Goal: Task Accomplishment & Management: Manage account settings

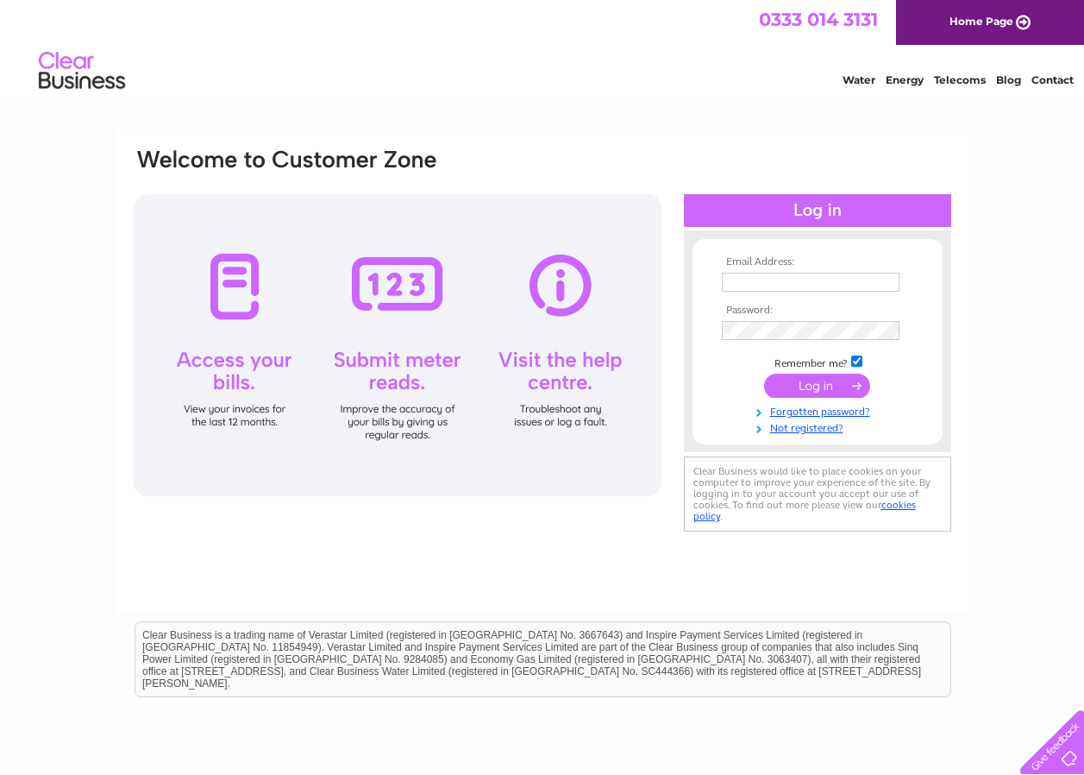
type input "lancasteroban@btconnect.com"
click at [810, 381] on input "submit" at bounding box center [817, 385] width 106 height 24
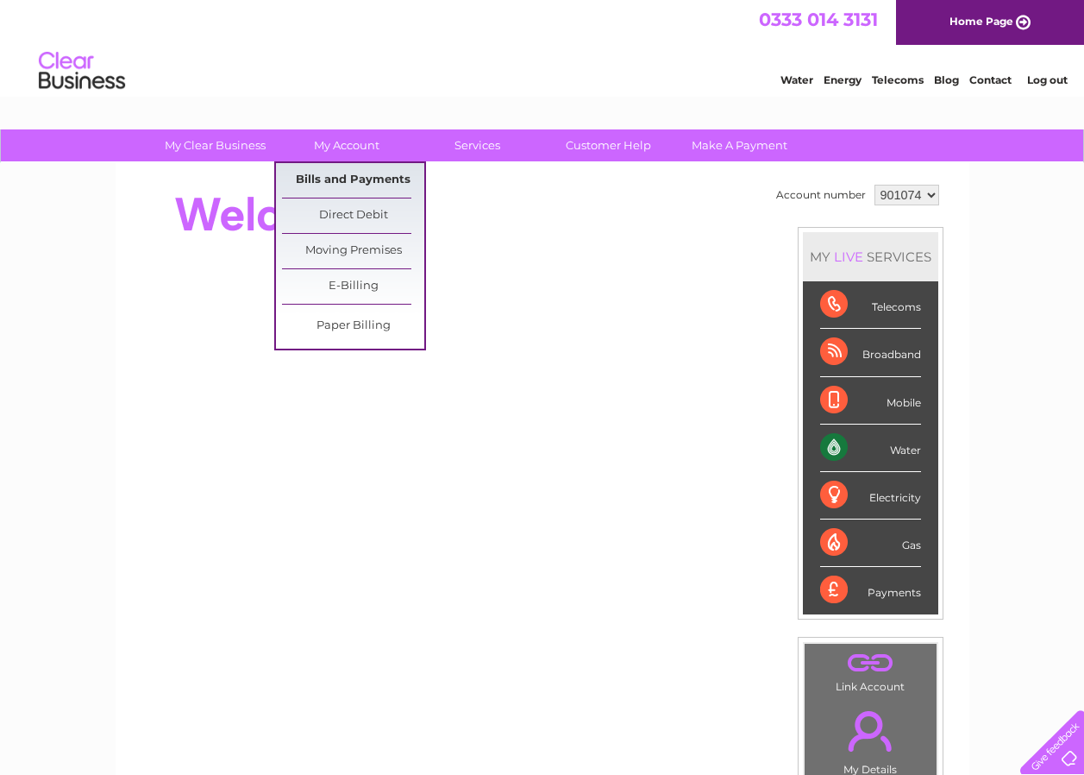
click at [329, 178] on link "Bills and Payments" at bounding box center [353, 180] width 142 height 35
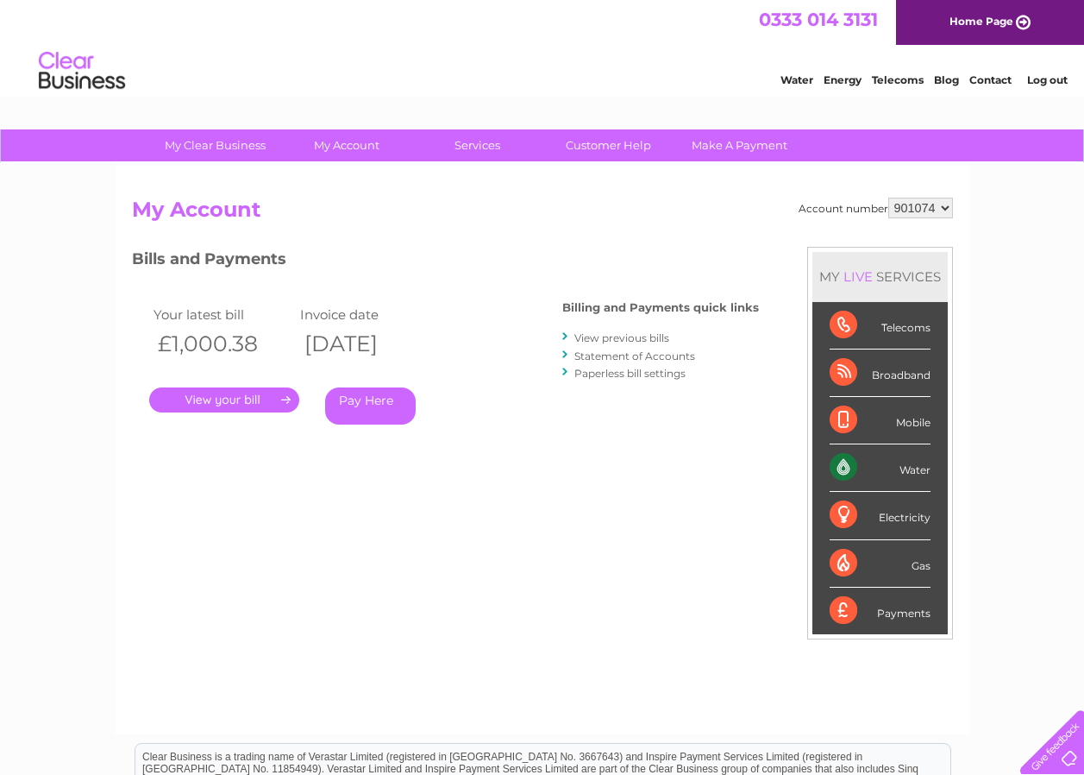
click at [238, 398] on link "." at bounding box center [224, 399] width 150 height 25
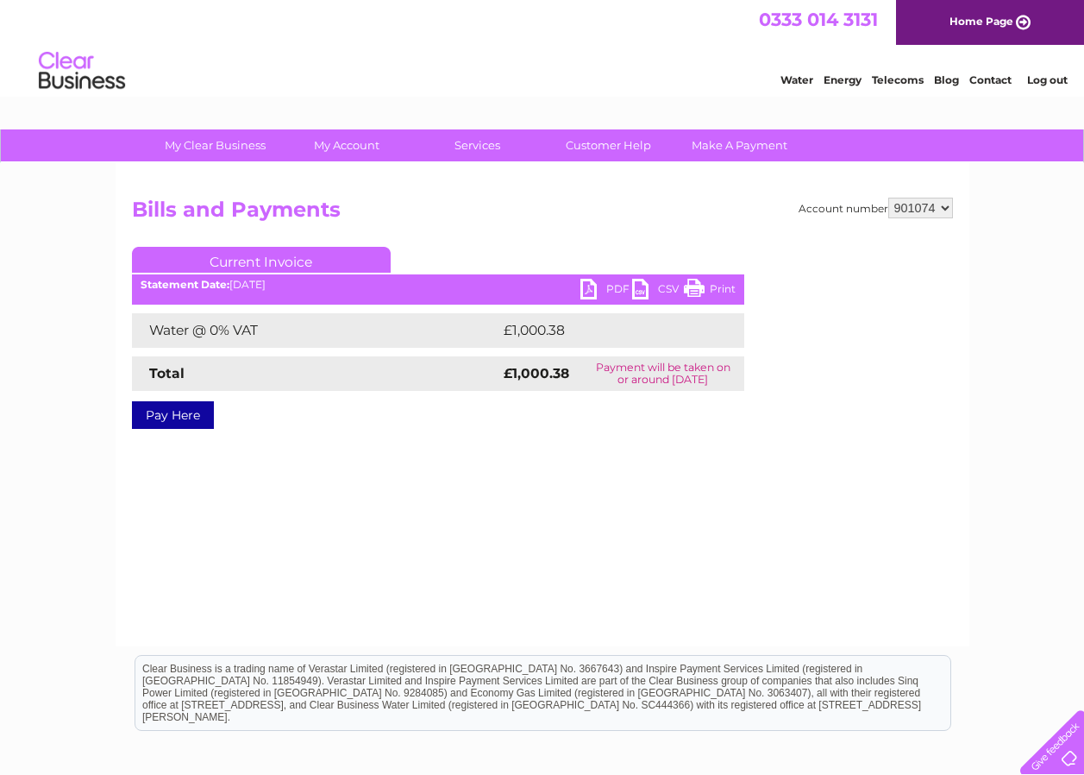
click at [588, 290] on link "PDF" at bounding box center [607, 291] width 52 height 25
